Goal: Transaction & Acquisition: Purchase product/service

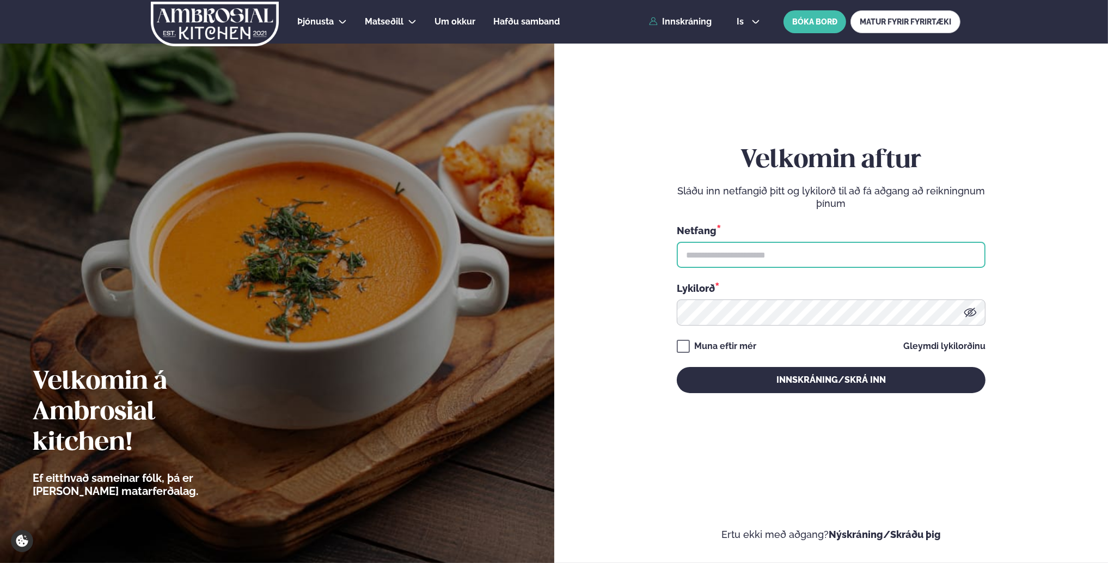
click at [727, 258] on input "text" at bounding box center [831, 255] width 309 height 26
type input "**********"
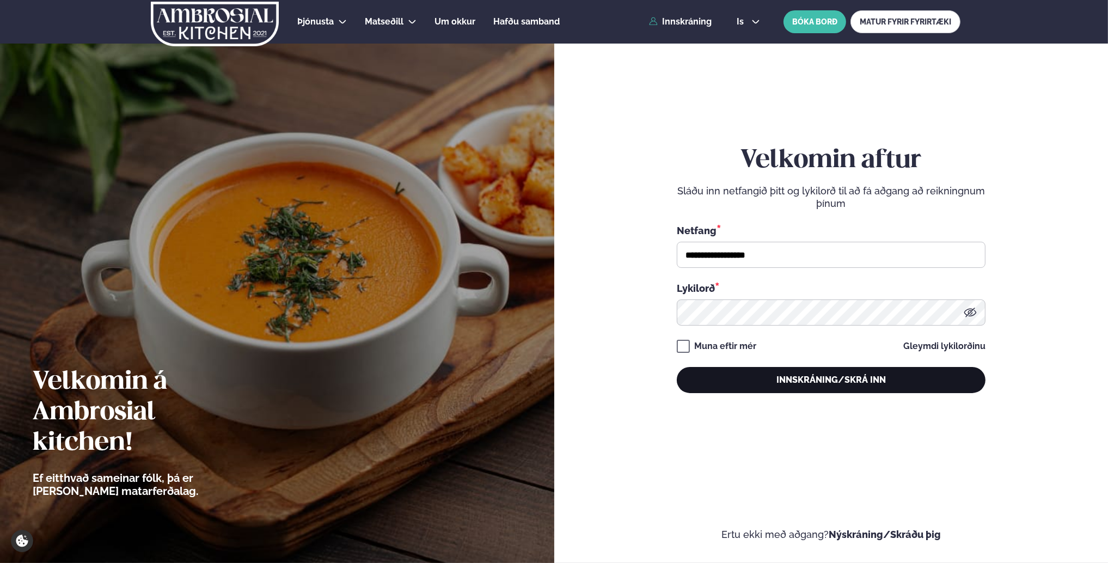
click at [791, 385] on button "Innskráning/Skrá inn" at bounding box center [831, 380] width 309 height 26
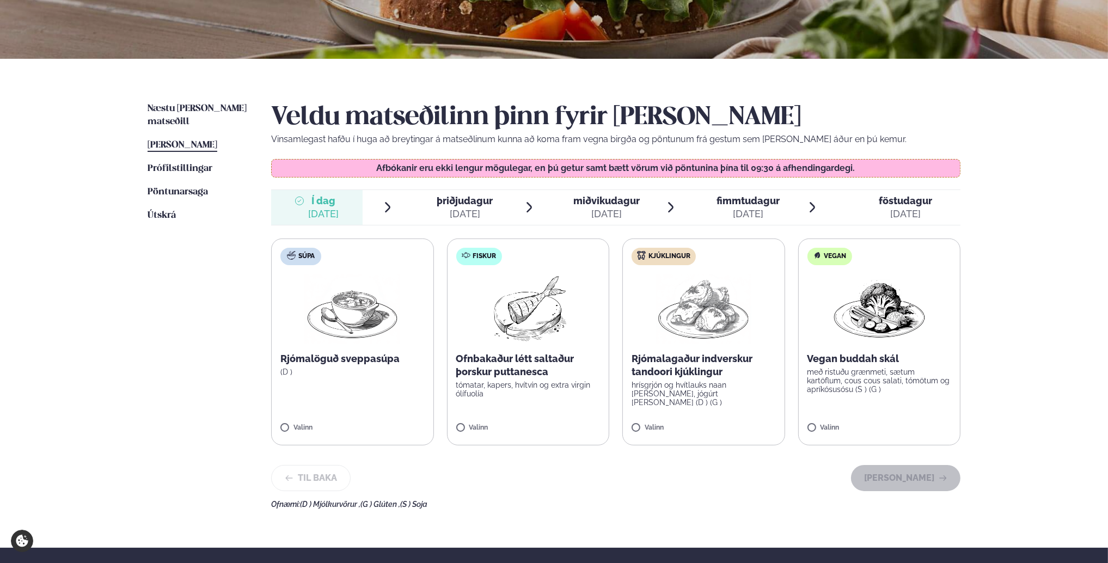
scroll to position [163, 0]
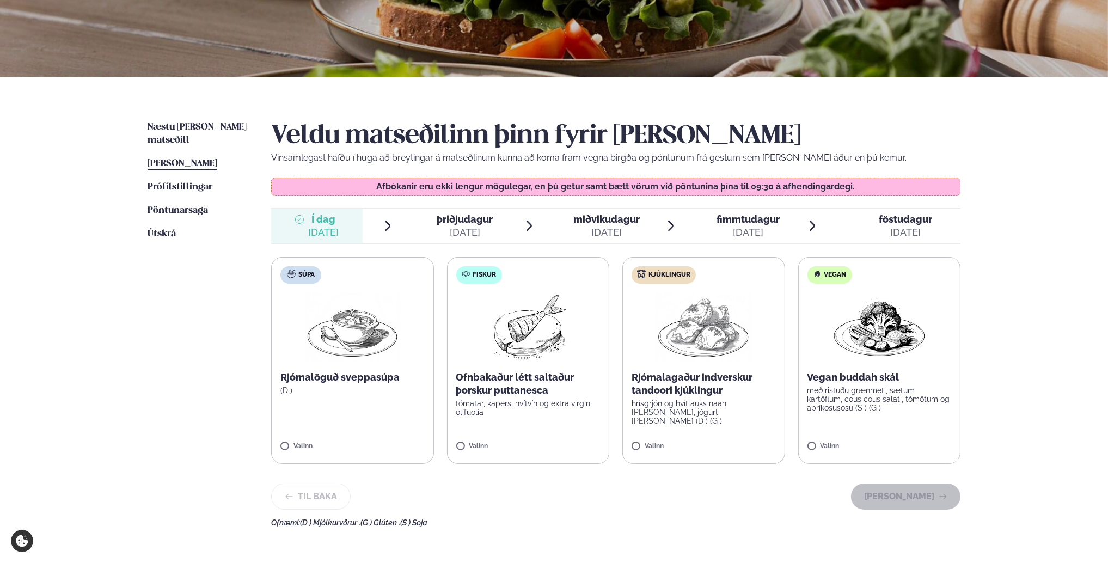
click at [309, 281] on div "Súpa" at bounding box center [300, 274] width 41 height 17
click at [351, 277] on label "Súpa Rjómalöguð sveppasúpa (D ) 1" at bounding box center [352, 360] width 163 height 207
click at [315, 441] on icon at bounding box center [320, 441] width 11 height 11
click at [668, 306] on img at bounding box center [704, 327] width 96 height 70
click at [426, 228] on div at bounding box center [428, 226] width 9 height 26
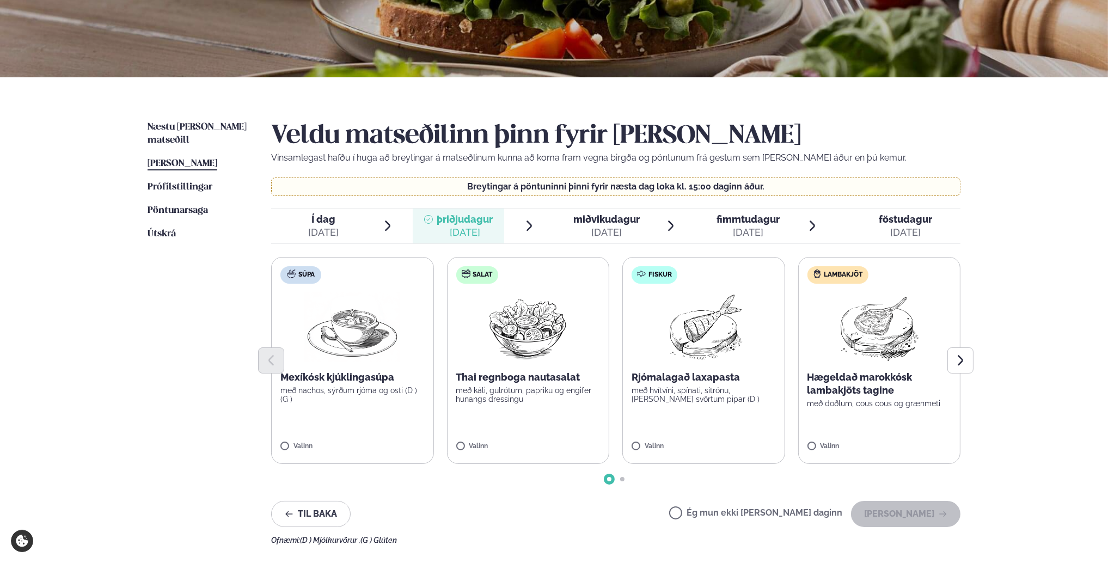
click at [381, 344] on img at bounding box center [352, 327] width 96 height 70
click at [603, 223] on span "miðvikudagur" at bounding box center [606, 218] width 66 height 11
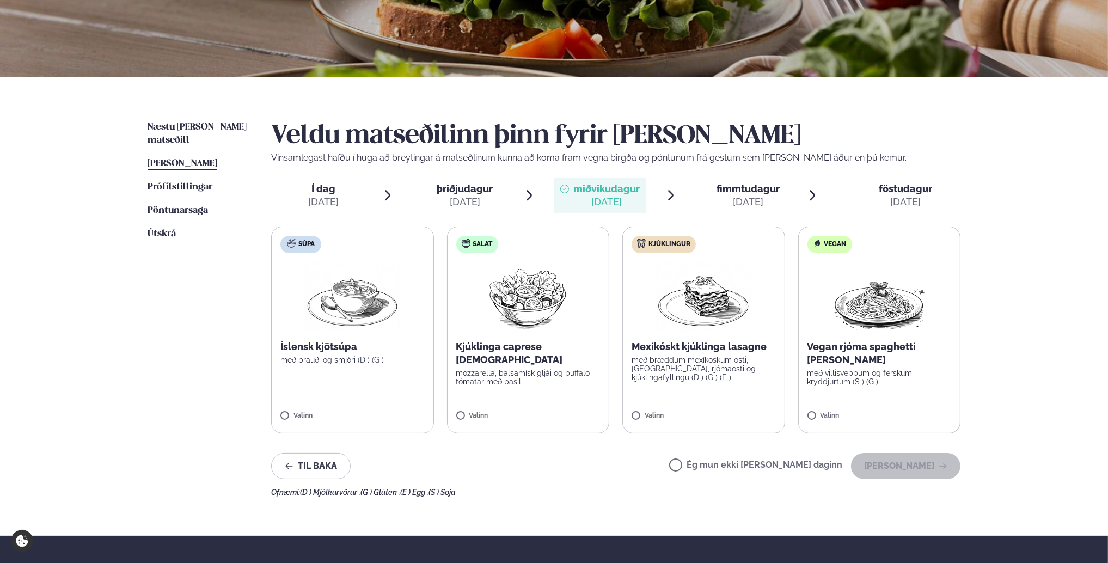
click at [686, 316] on img at bounding box center [704, 297] width 96 height 70
click at [731, 196] on div "[DATE]" at bounding box center [748, 201] width 63 height 13
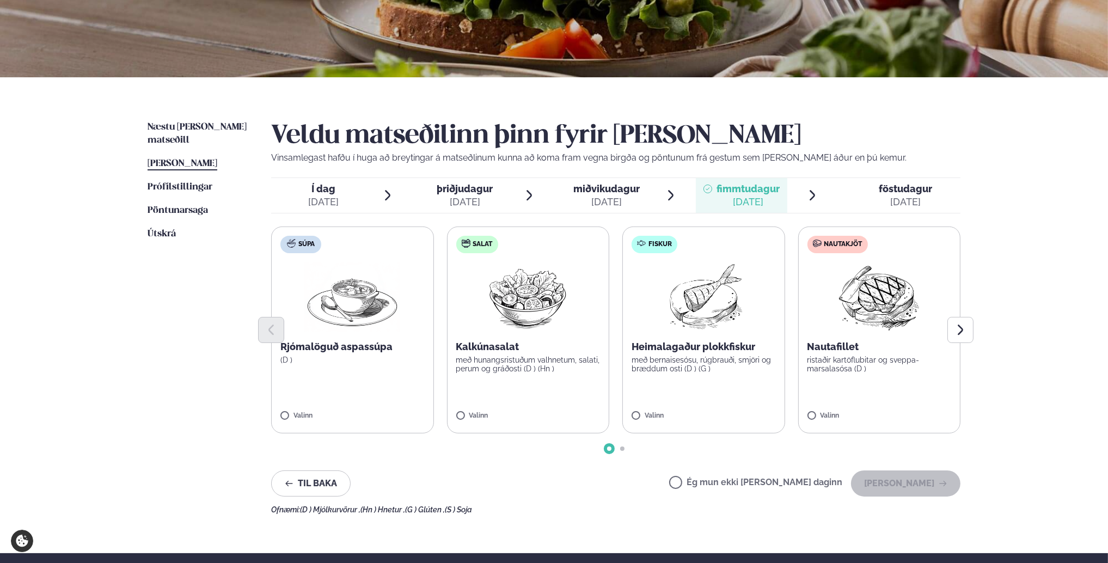
click at [723, 307] on img at bounding box center [704, 297] width 96 height 70
click at [900, 197] on div "[DATE]" at bounding box center [905, 201] width 53 height 13
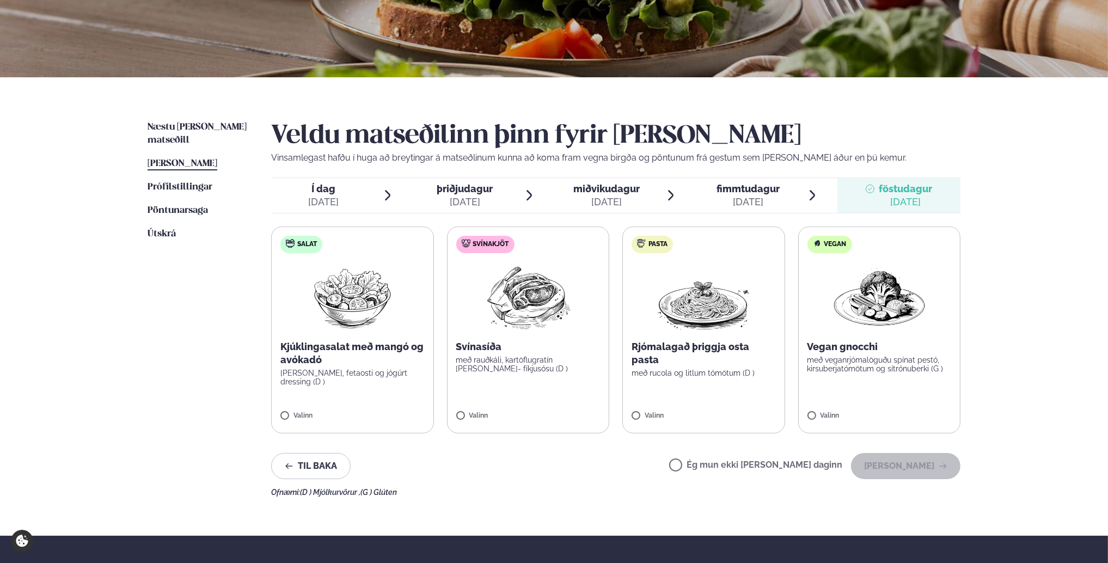
click at [523, 301] on img at bounding box center [528, 297] width 96 height 70
click at [920, 467] on button "[PERSON_NAME]" at bounding box center [905, 466] width 109 height 26
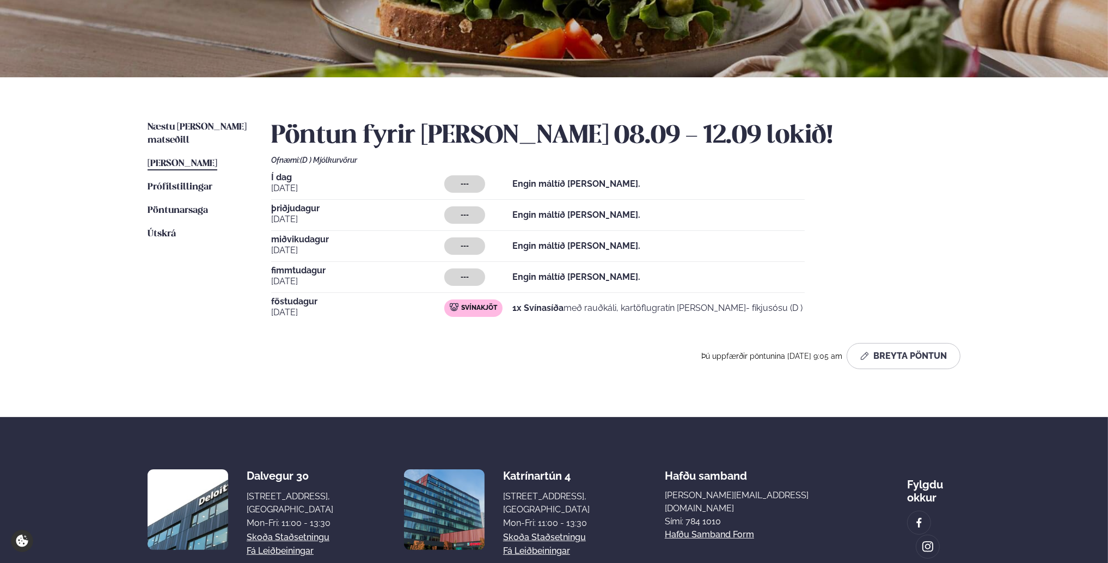
click at [468, 183] on span "---" at bounding box center [465, 184] width 8 height 9
click at [912, 356] on button "Breyta Pöntun" at bounding box center [904, 356] width 114 height 26
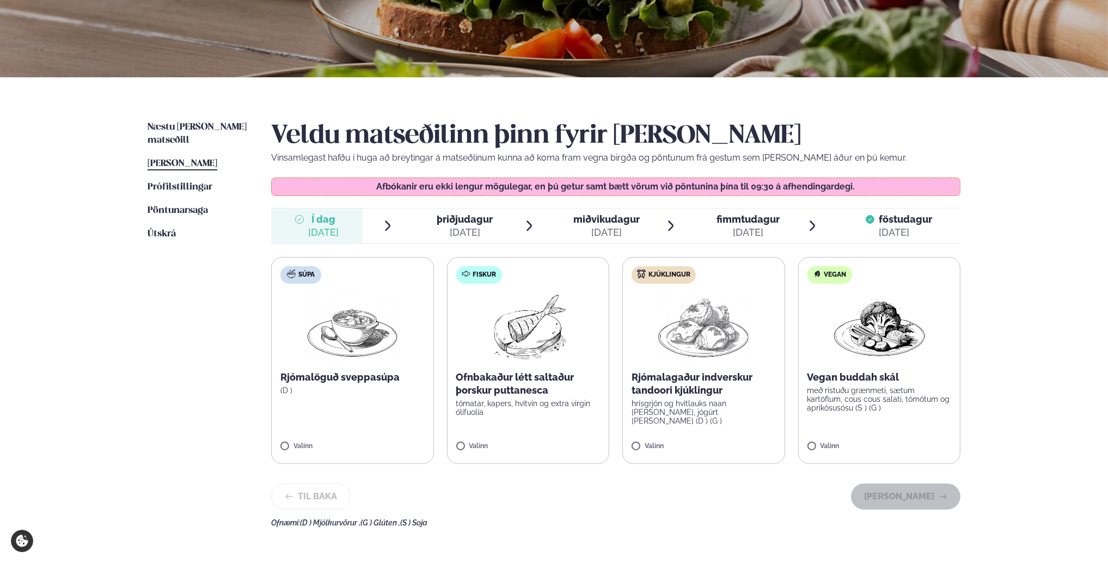
click at [665, 335] on img at bounding box center [704, 327] width 96 height 70
click at [914, 498] on button "[PERSON_NAME]" at bounding box center [905, 500] width 109 height 26
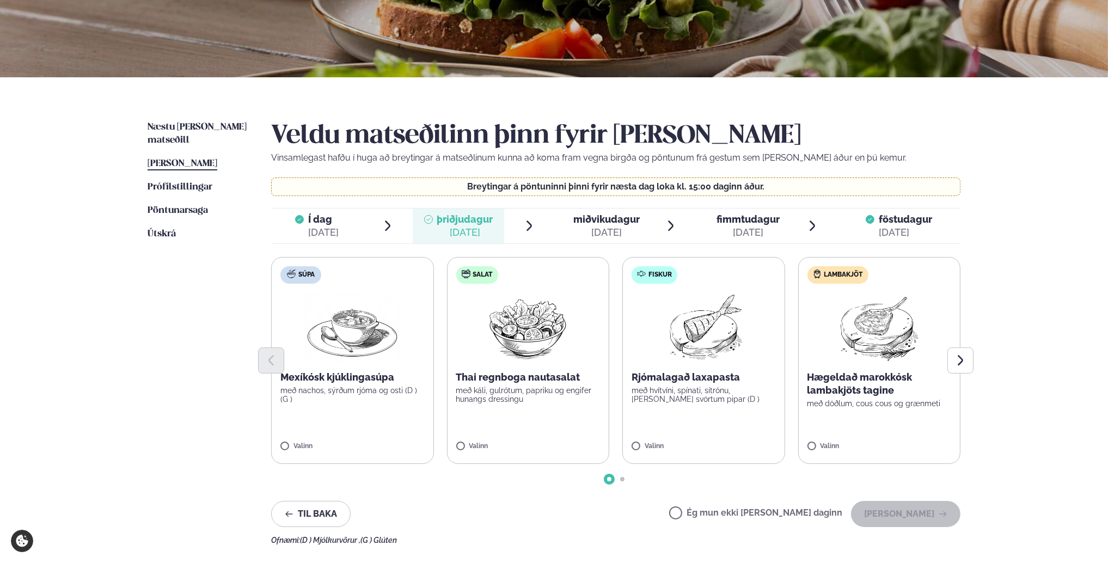
click at [339, 333] on img at bounding box center [352, 327] width 96 height 70
click at [915, 508] on button "[PERSON_NAME]" at bounding box center [905, 514] width 109 height 26
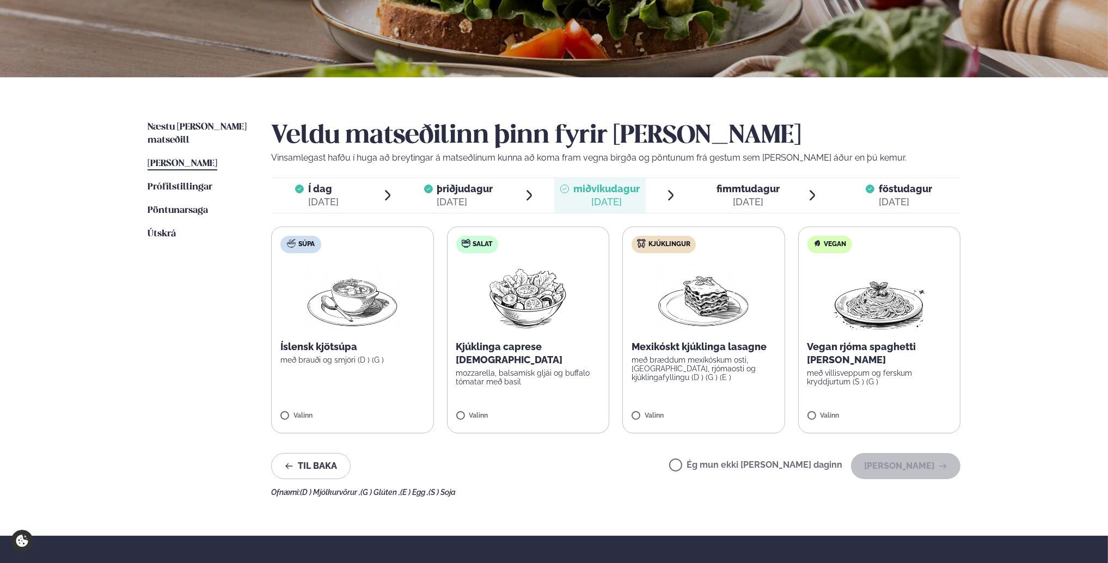
click at [677, 302] on img at bounding box center [704, 297] width 96 height 70
click at [906, 467] on button "[PERSON_NAME]" at bounding box center [905, 466] width 109 height 26
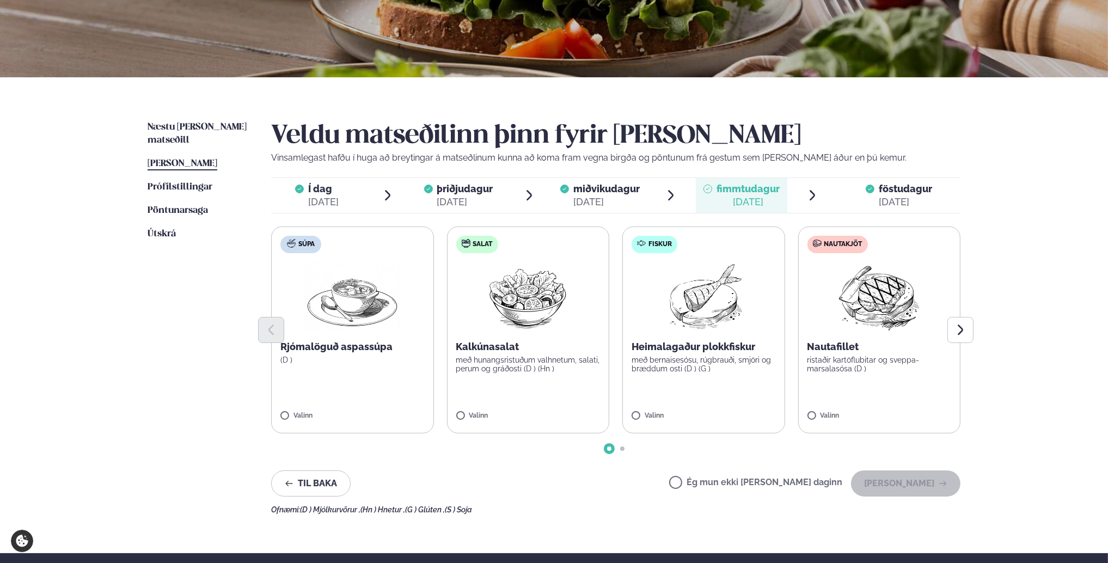
click at [695, 302] on img at bounding box center [704, 297] width 96 height 70
click at [921, 485] on button "[PERSON_NAME]" at bounding box center [905, 483] width 109 height 26
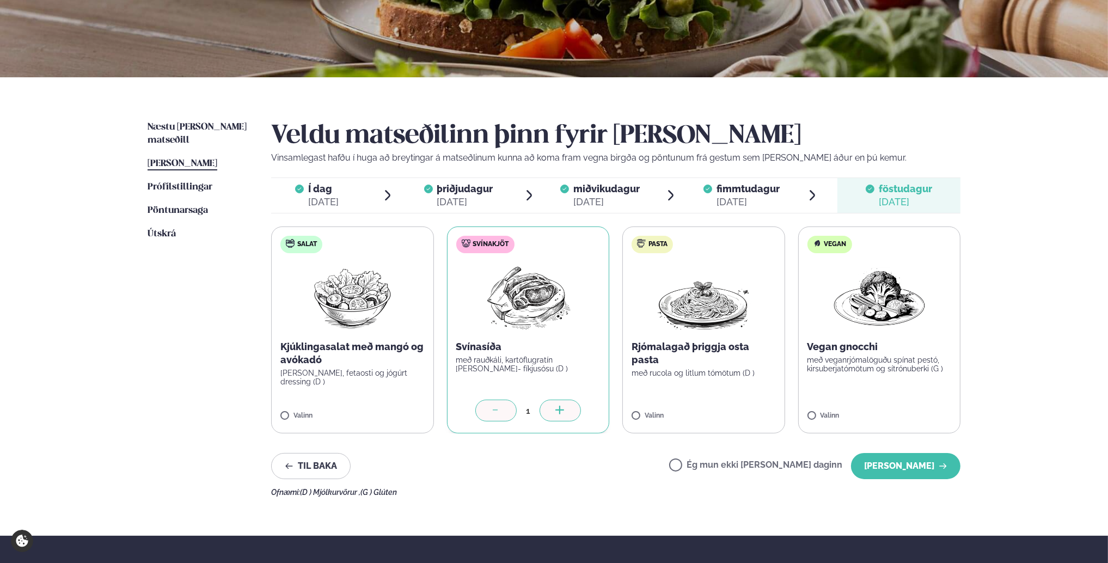
click at [535, 292] on img at bounding box center [528, 297] width 96 height 70
click at [921, 469] on button "[PERSON_NAME]" at bounding box center [905, 466] width 109 height 26
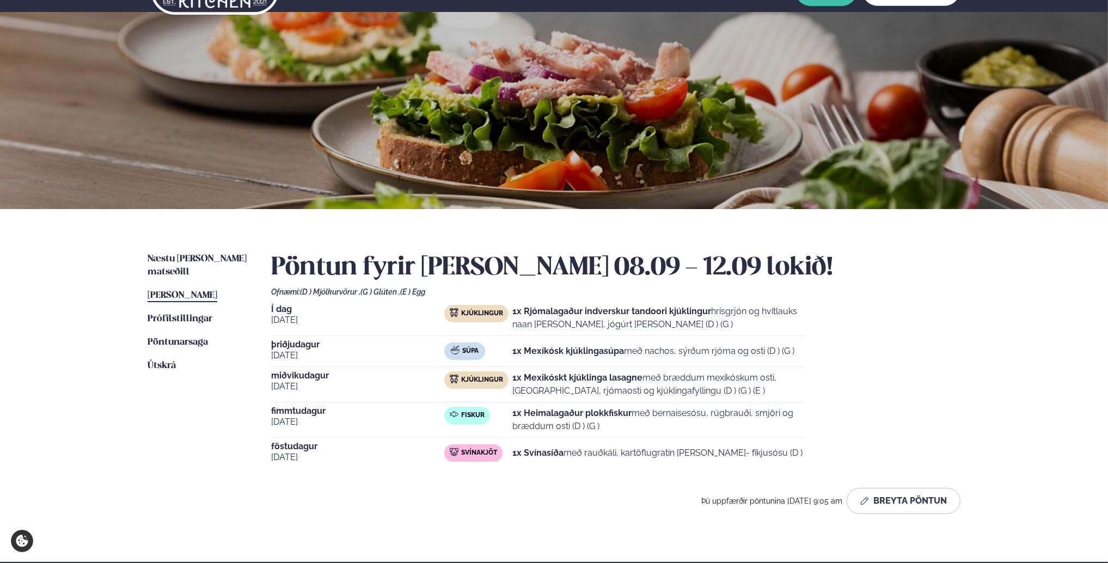
scroll to position [0, 0]
